Goal: Navigation & Orientation: Find specific page/section

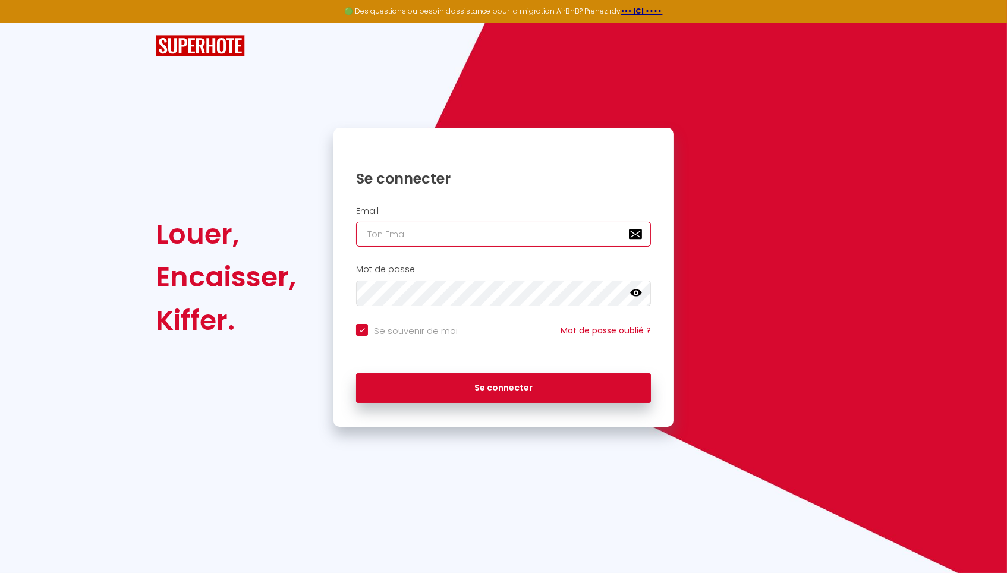
type input "[PERSON_NAME][EMAIL_ADDRESS][DOMAIN_NAME]"
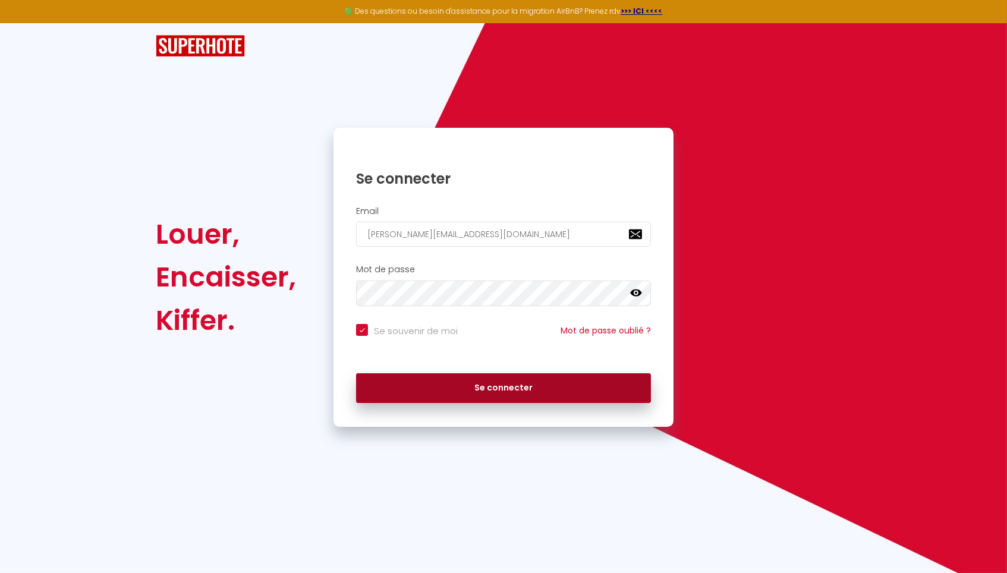
click at [494, 384] on button "Se connecter" at bounding box center [503, 388] width 295 height 30
checkbox input "true"
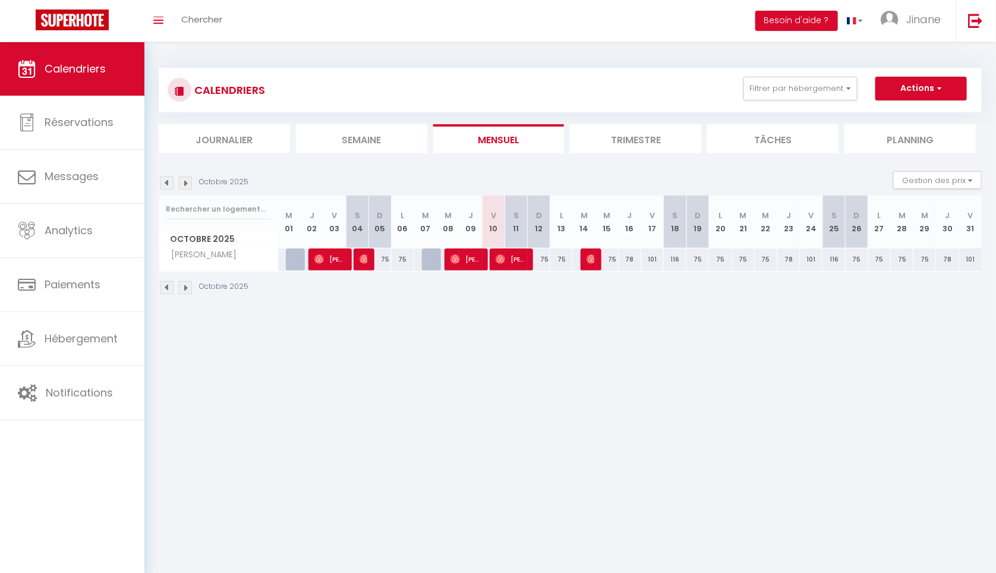
click at [634, 136] on li "Trimestre" at bounding box center [635, 138] width 131 height 29
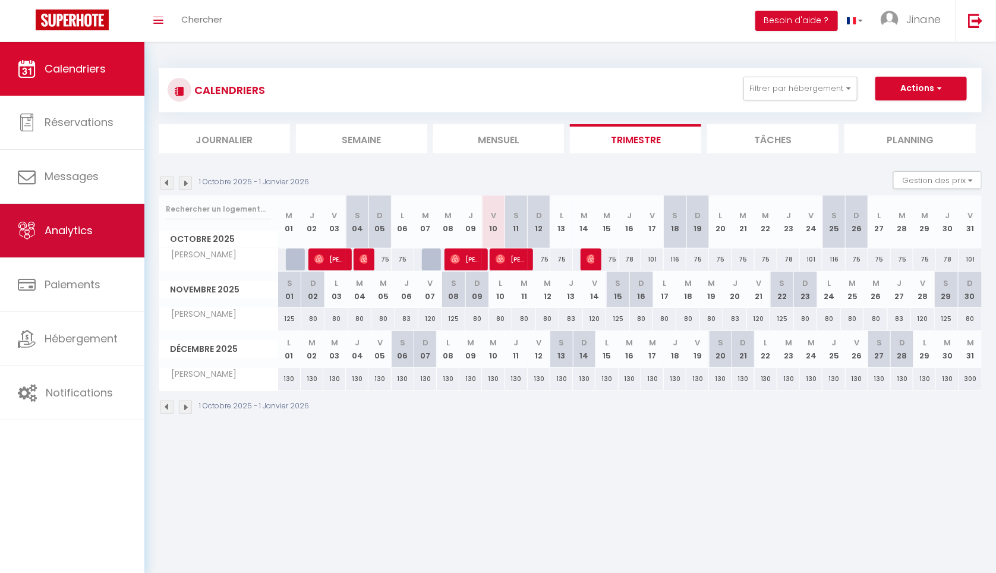
click at [92, 235] on span "Analytics" at bounding box center [69, 230] width 48 height 15
select select "2025"
select select "10"
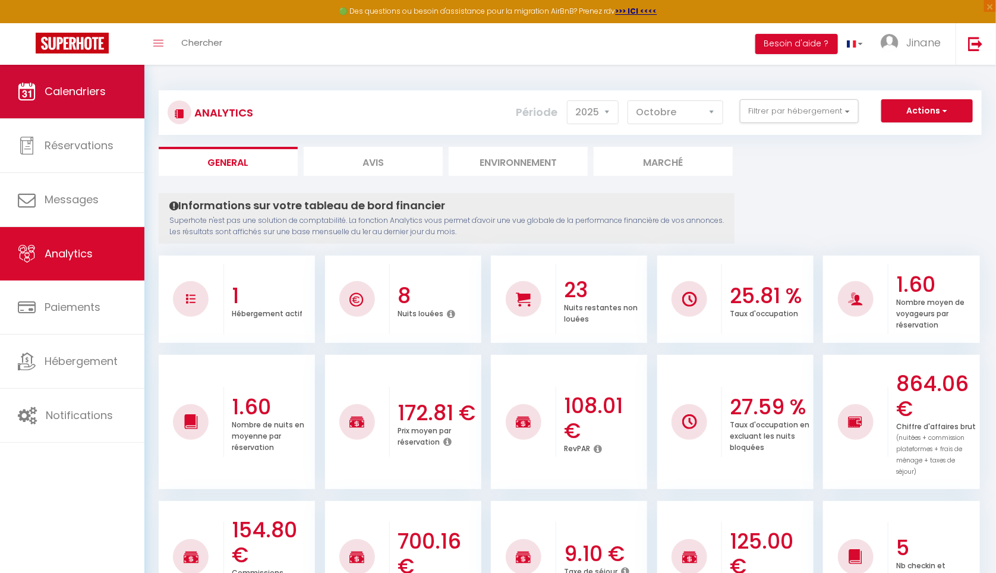
click at [78, 109] on link "Calendriers" at bounding box center [72, 91] width 144 height 53
